Goal: Navigation & Orientation: Find specific page/section

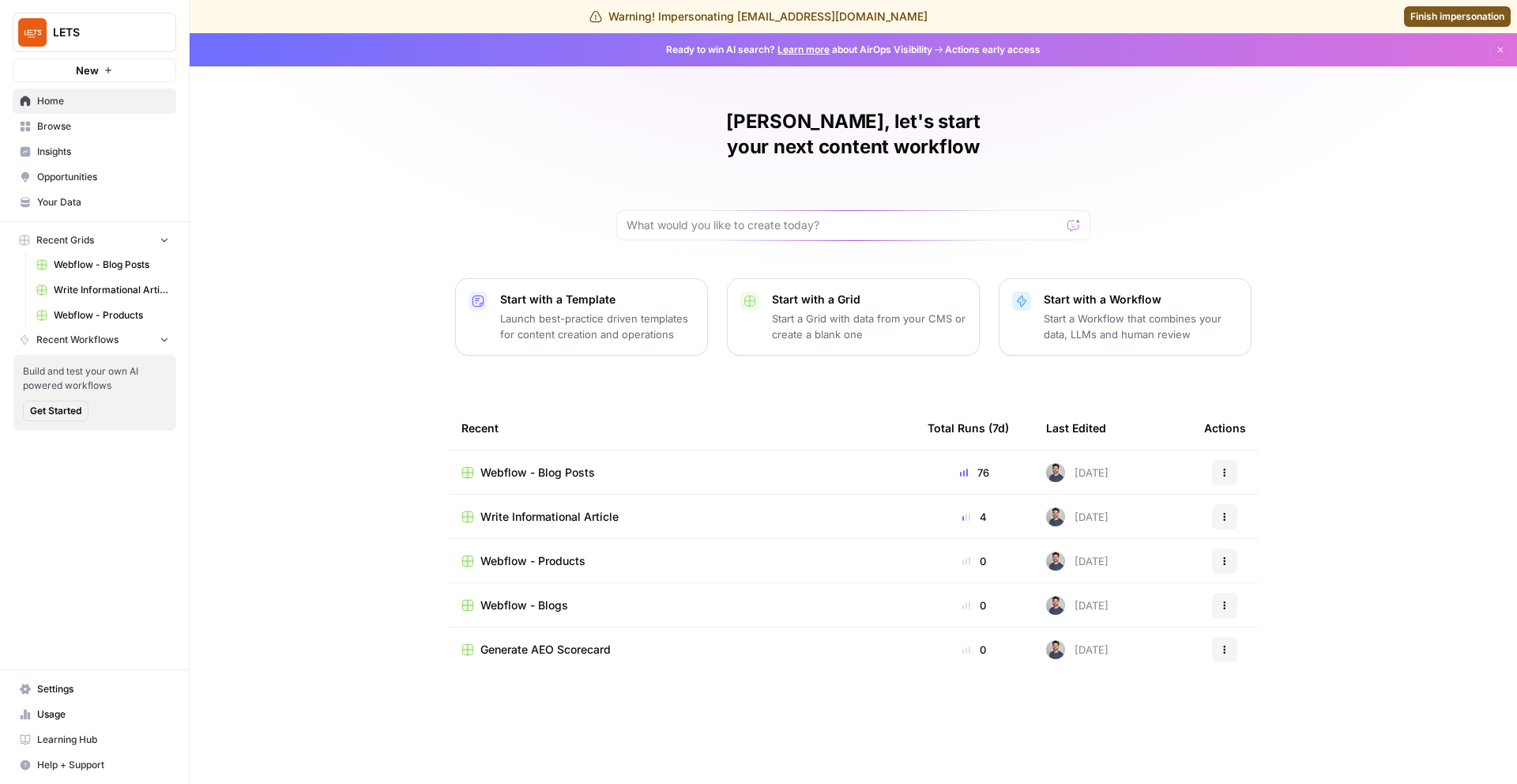
click at [87, 155] on span "Insights" at bounding box center [103, 151] width 132 height 14
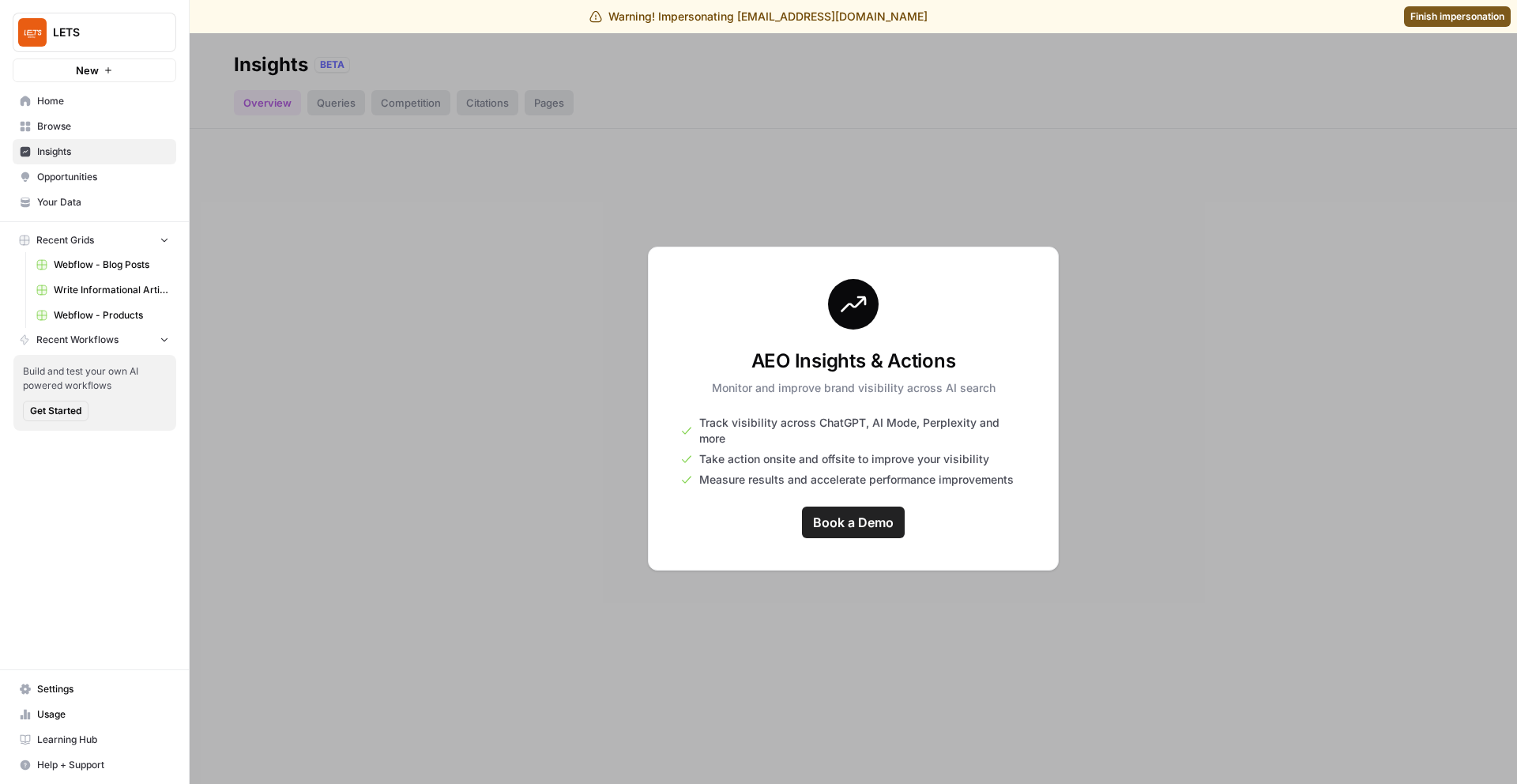
click at [56, 201] on span "Your Data" at bounding box center [103, 202] width 132 height 14
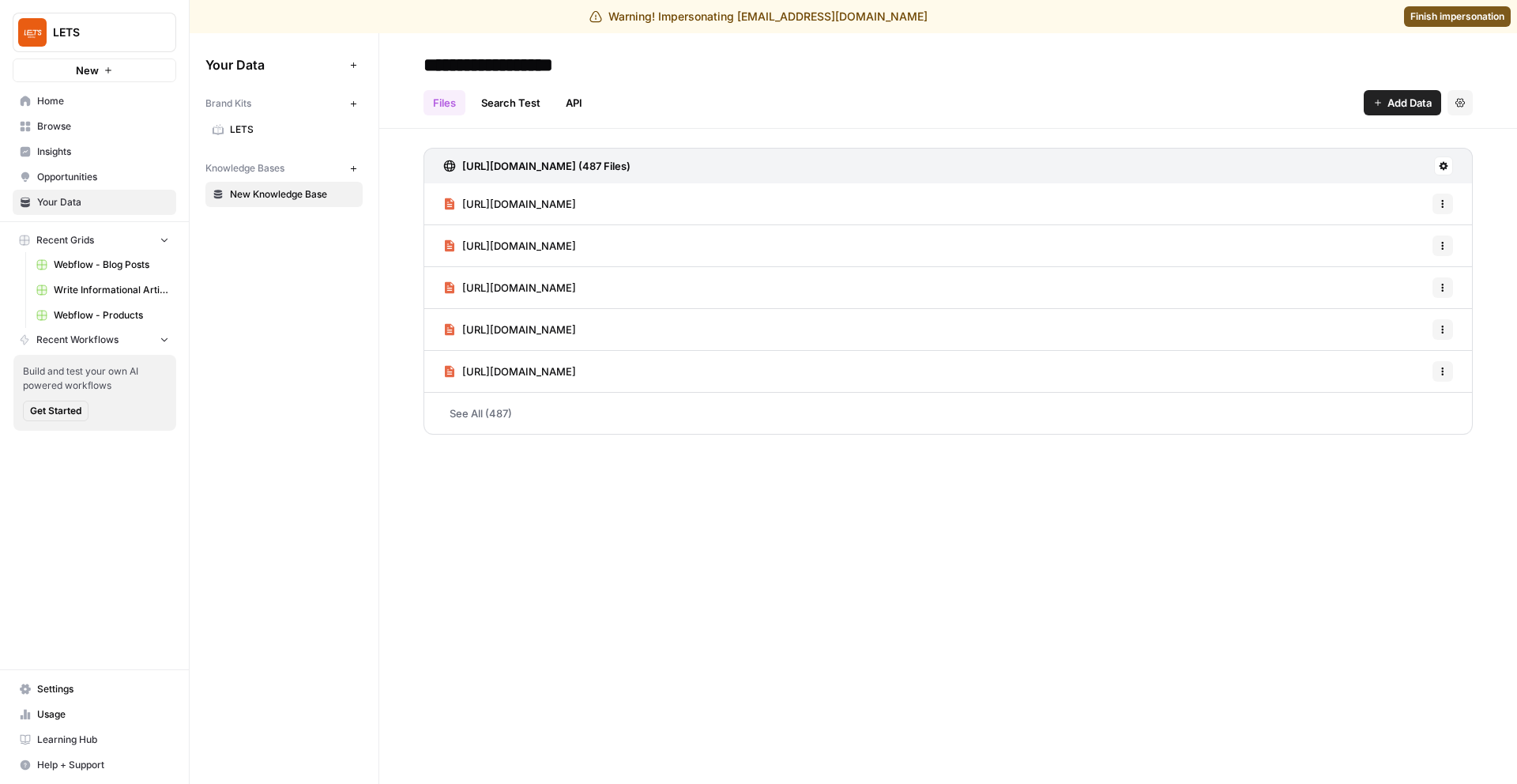
click at [296, 131] on span "LETS" at bounding box center [293, 129] width 126 height 14
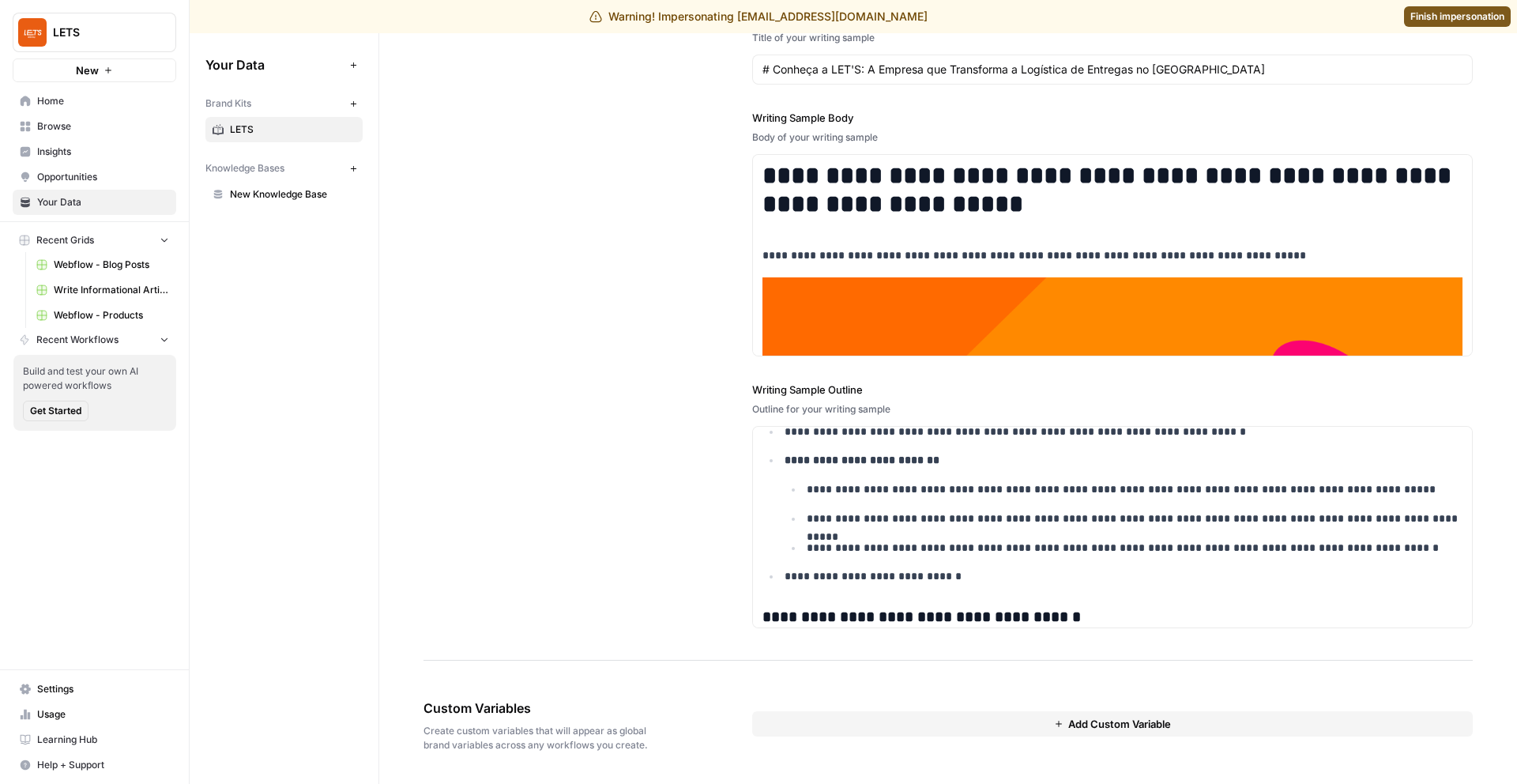
scroll to position [2142, 0]
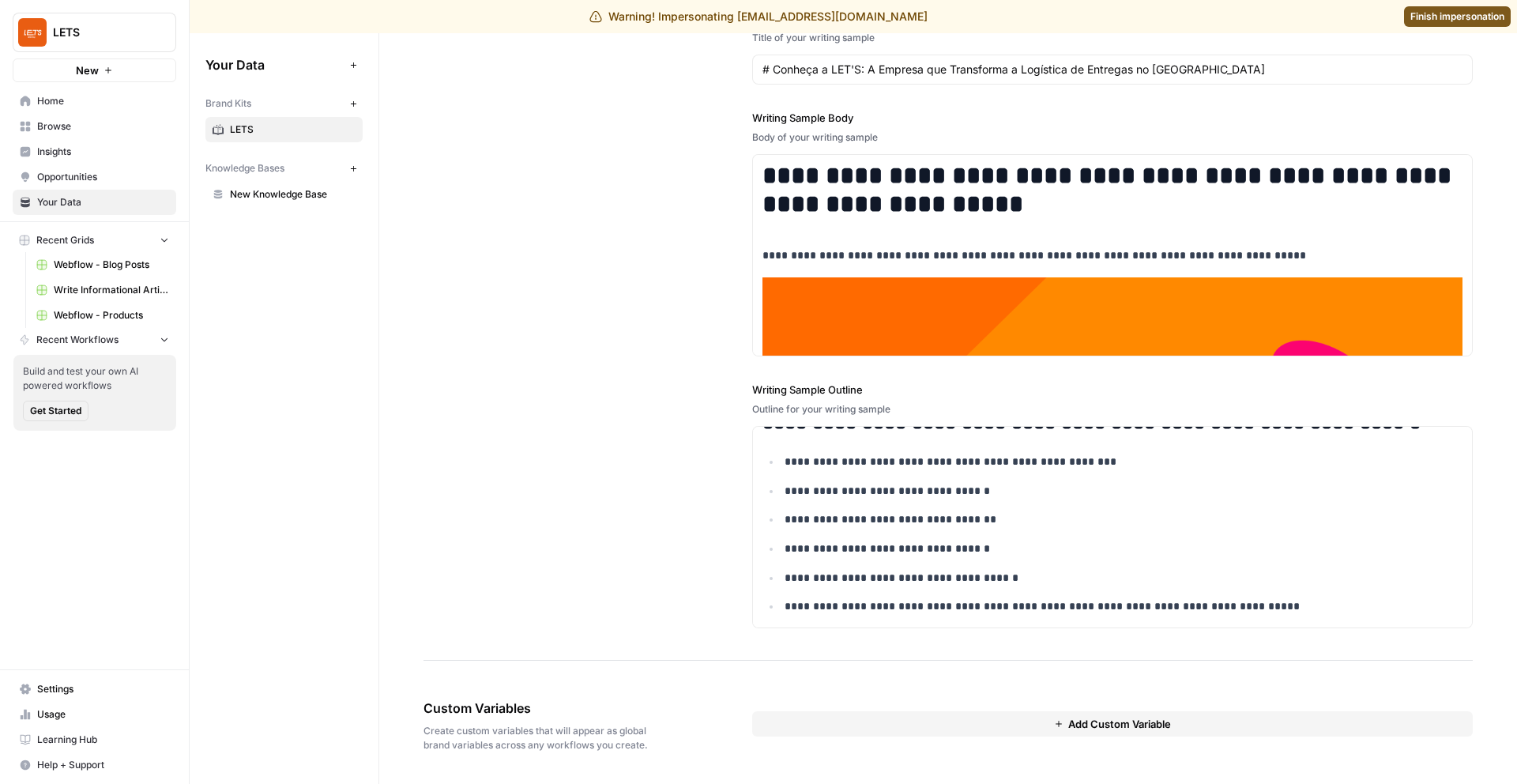
click at [245, 127] on span "LETS" at bounding box center [293, 129] width 126 height 14
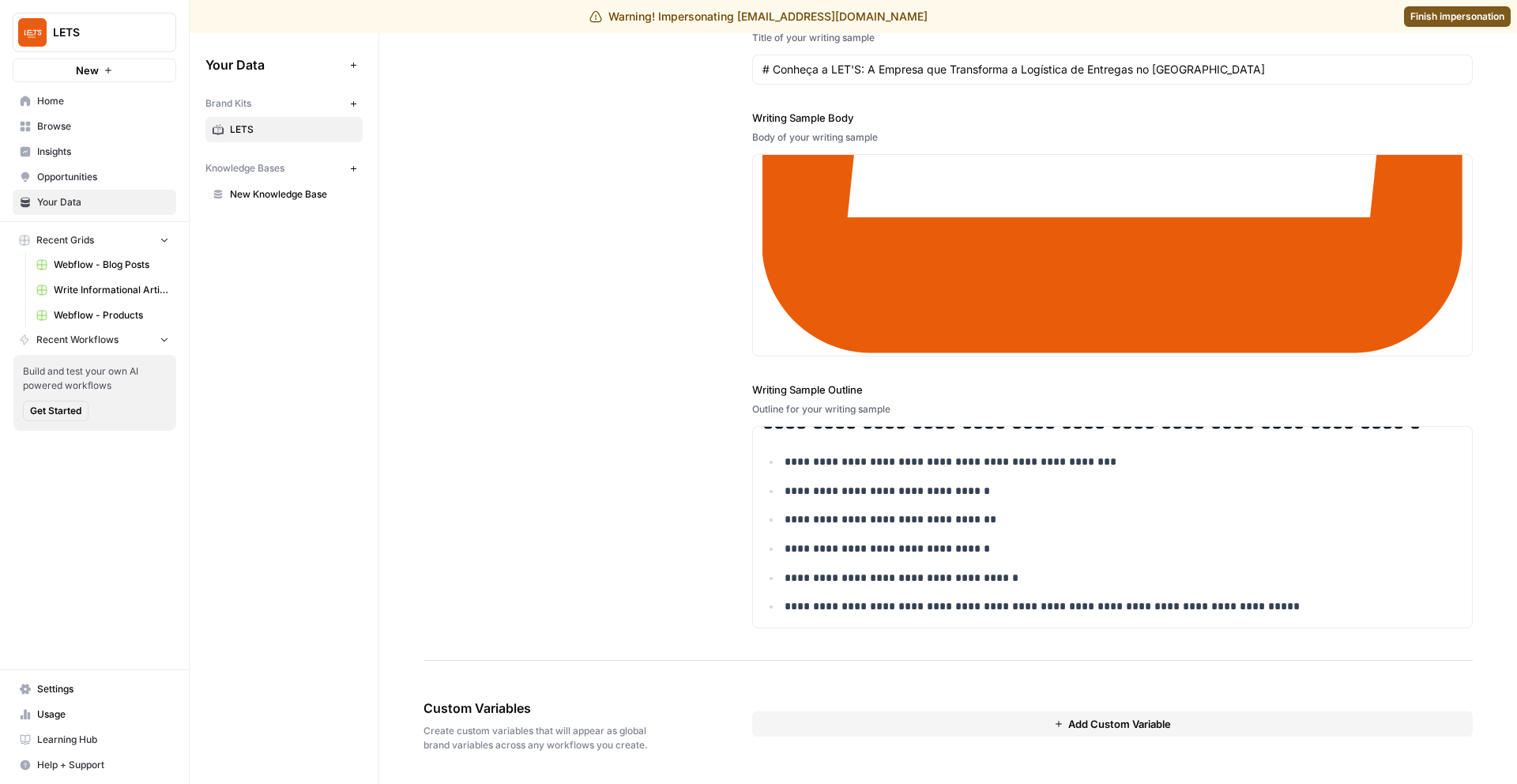
scroll to position [1227, 0]
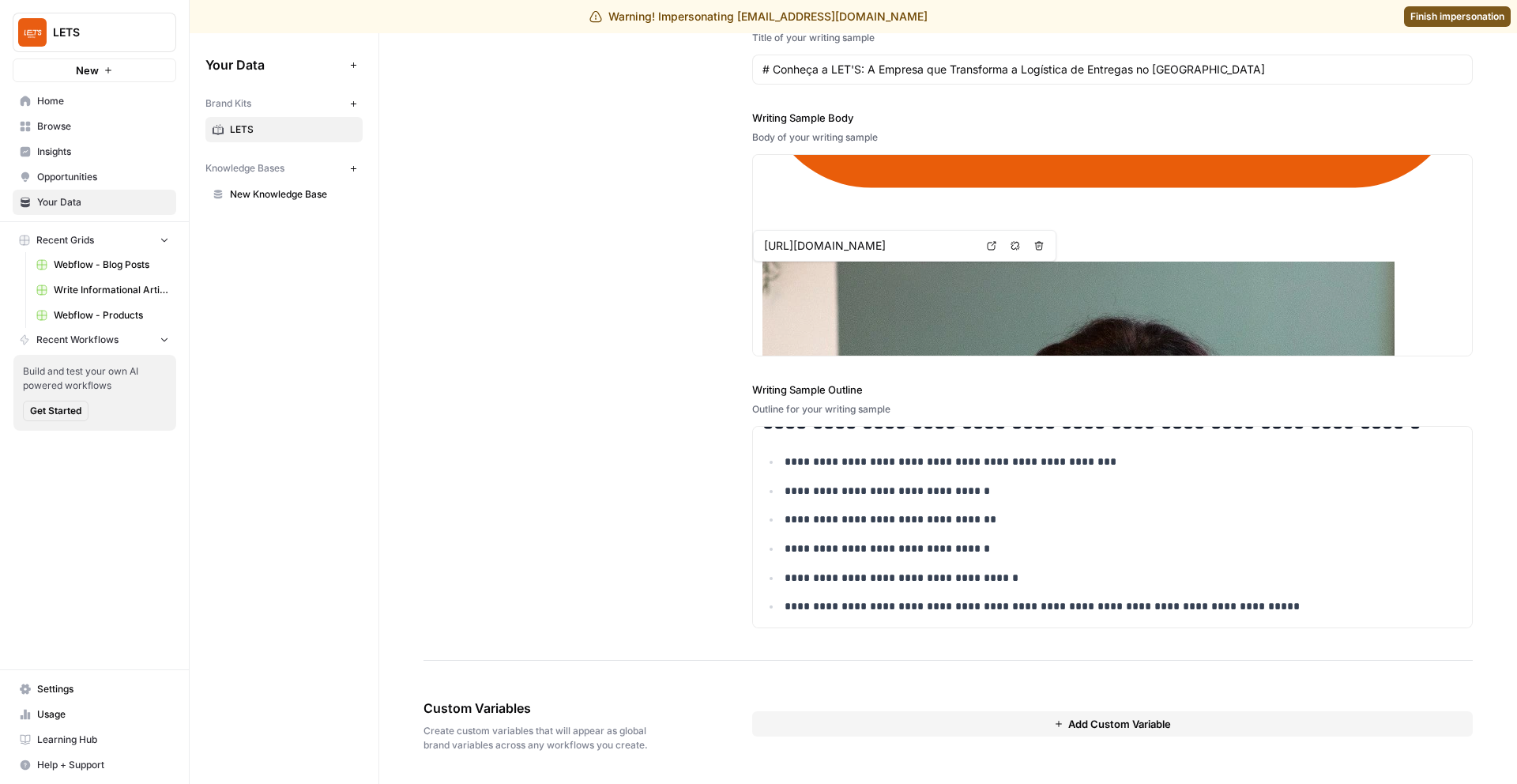
click at [109, 150] on span "Insights" at bounding box center [103, 151] width 132 height 14
